Goal: Transaction & Acquisition: Purchase product/service

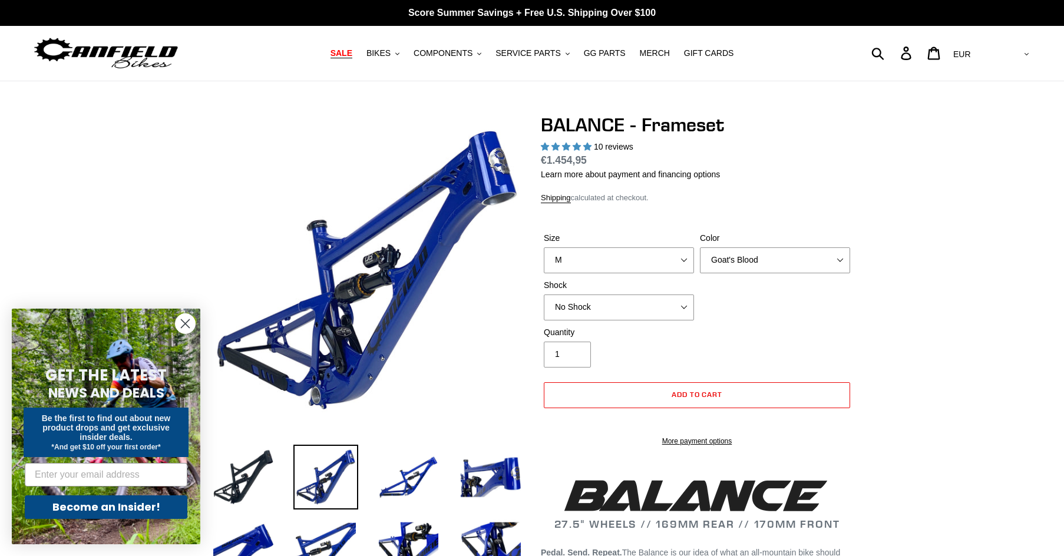
select select "M"
select select "Goat's Blood"
select select "highest-rating"
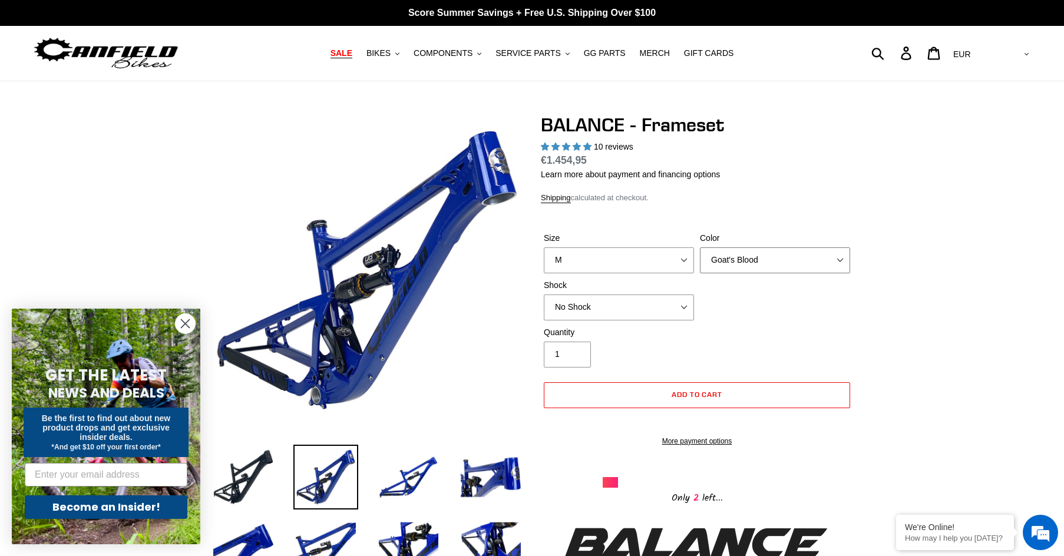
click at [751, 265] on select "Bomber Blue Goat's Blood Stealth Black" at bounding box center [775, 260] width 150 height 26
click at [700, 247] on select "Bomber Blue Goat's Blood Stealth Black" at bounding box center [775, 260] width 150 height 26
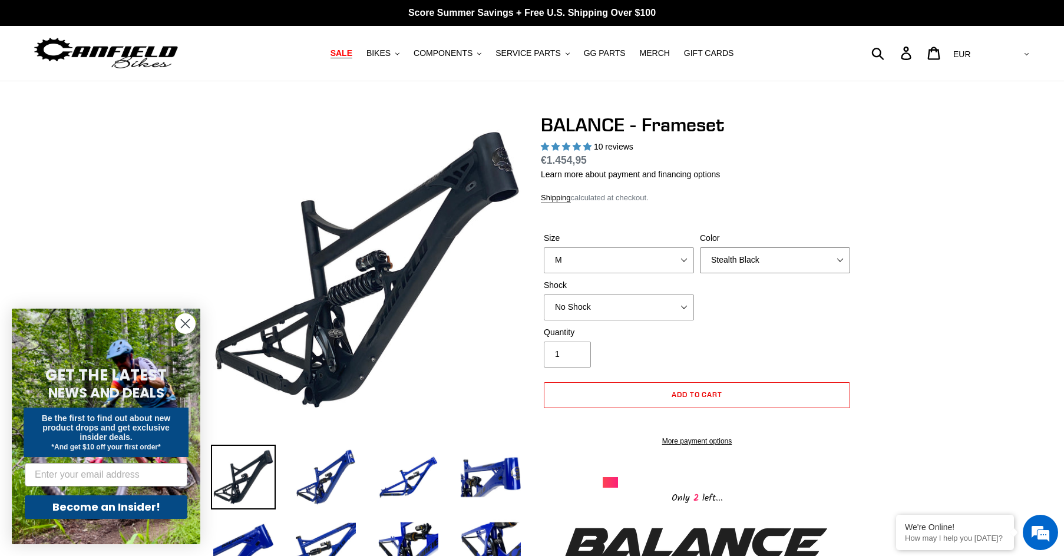
click at [766, 255] on select "Bomber Blue Goat's Blood Stealth Black" at bounding box center [775, 260] width 150 height 26
select select "Goat's Blood"
click at [700, 247] on select "Bomber Blue Goat's Blood Stealth Black" at bounding box center [775, 260] width 150 height 26
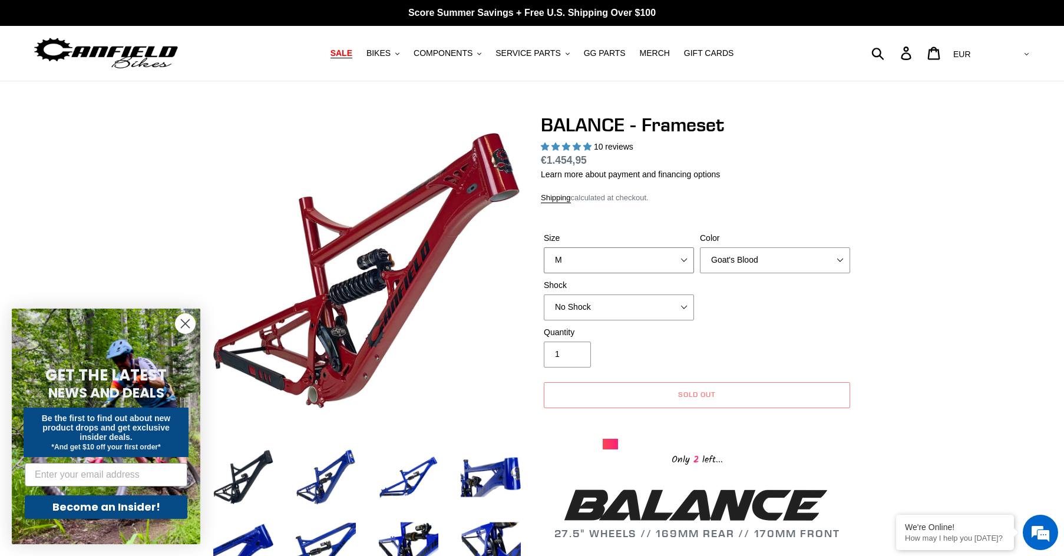
click at [622, 256] on select "S M L XL" at bounding box center [619, 260] width 150 height 26
click at [544, 247] on select "S M L XL" at bounding box center [619, 260] width 150 height 26
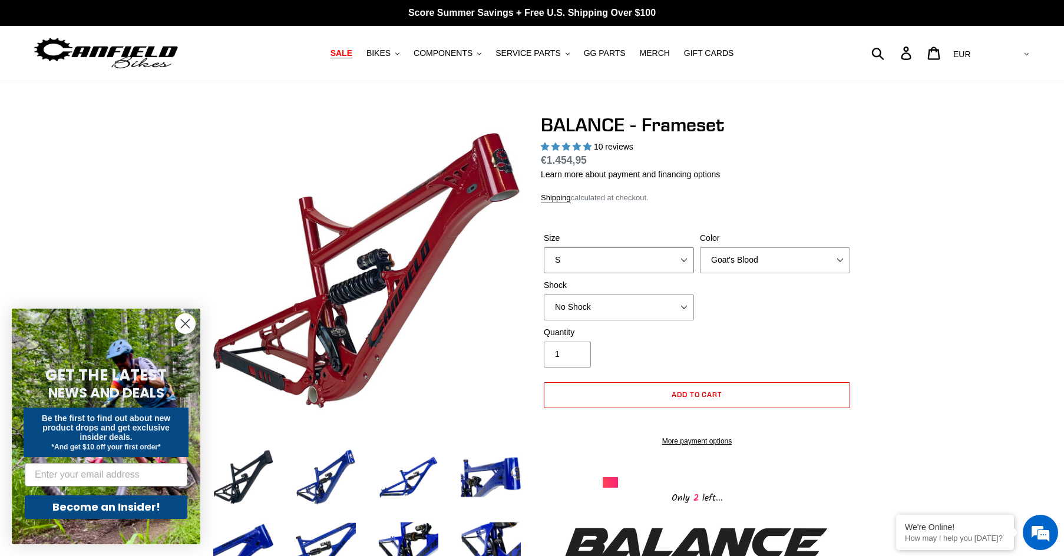
click at [606, 257] on select "S M L XL" at bounding box center [619, 260] width 150 height 26
click at [544, 247] on select "S M L XL" at bounding box center [619, 260] width 150 height 26
click at [614, 263] on select "S M L XL" at bounding box center [619, 260] width 150 height 26
select select "M"
click at [544, 247] on select "S M L XL" at bounding box center [619, 260] width 150 height 26
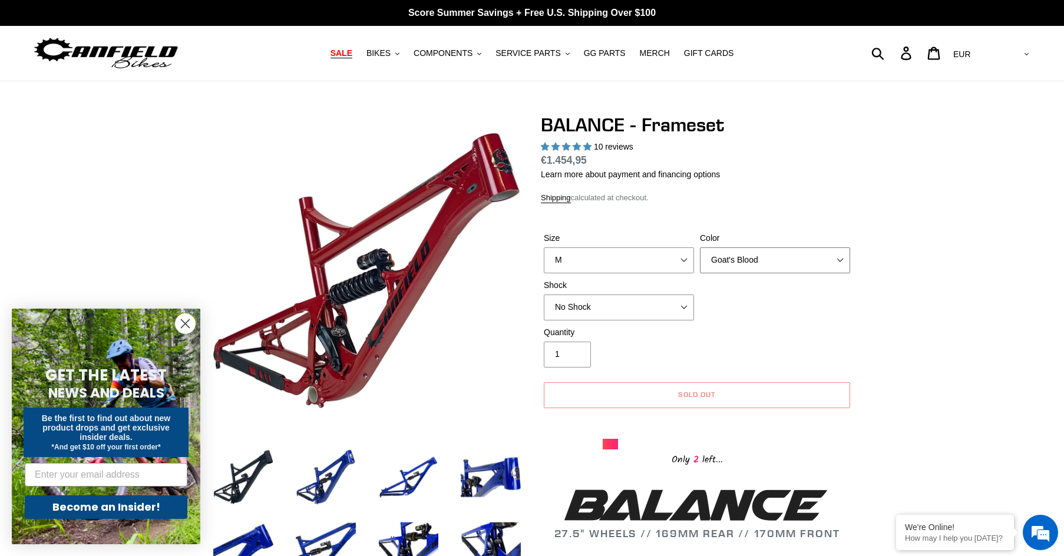
click at [754, 261] on select "Bomber Blue Goat's Blood Stealth Black" at bounding box center [775, 260] width 150 height 26
select select "Stealth Black"
click at [700, 247] on select "Bomber Blue Goat's Blood Stealth Black" at bounding box center [775, 260] width 150 height 26
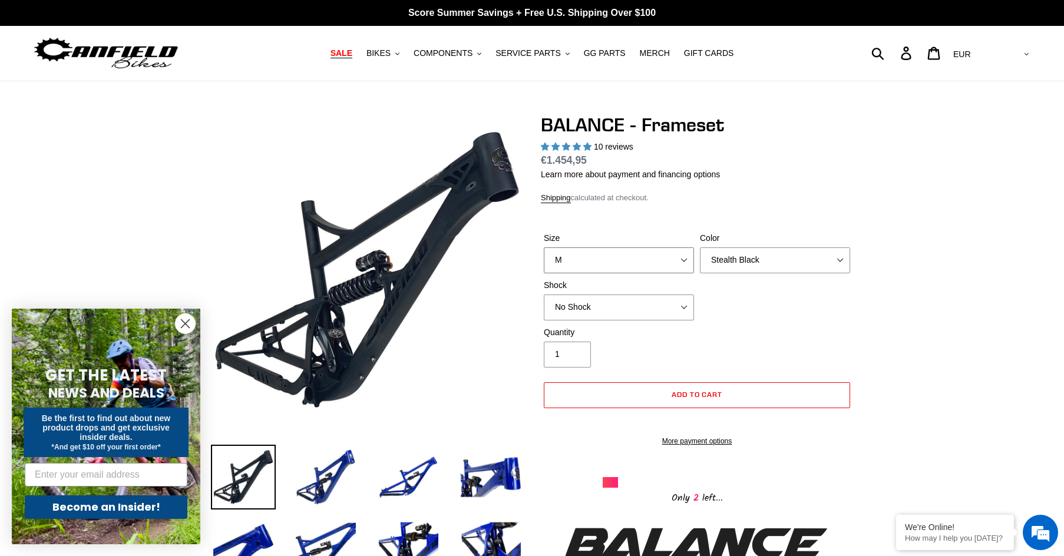
click at [658, 265] on select "S M L XL" at bounding box center [619, 260] width 150 height 26
click at [544, 247] on select "S M L XL" at bounding box center [619, 260] width 150 height 26
click at [647, 260] on select "S M L XL" at bounding box center [619, 260] width 150 height 26
select select "M"
click at [544, 247] on select "S M L XL" at bounding box center [619, 260] width 150 height 26
